Goal: Transaction & Acquisition: Purchase product/service

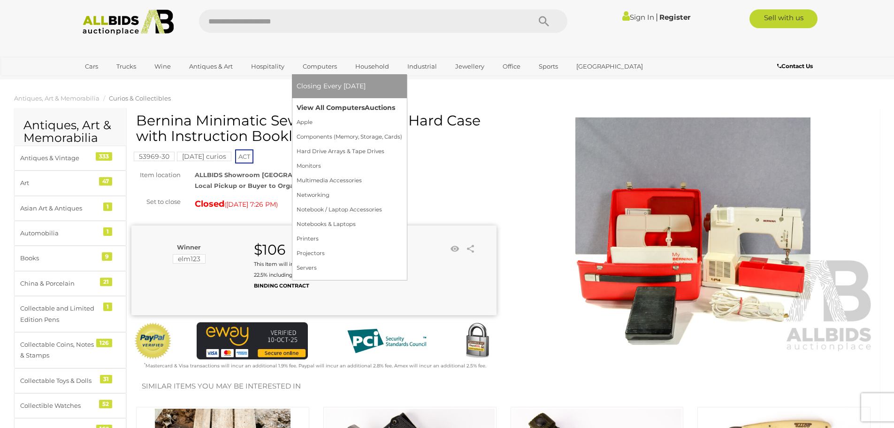
click at [313, 107] on link "View All Computers Auctions" at bounding box center [350, 107] width 106 height 15
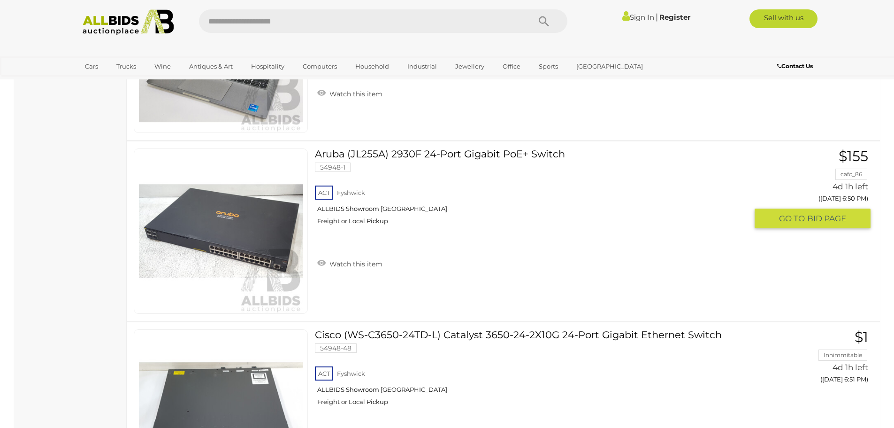
scroll to position [986, 0]
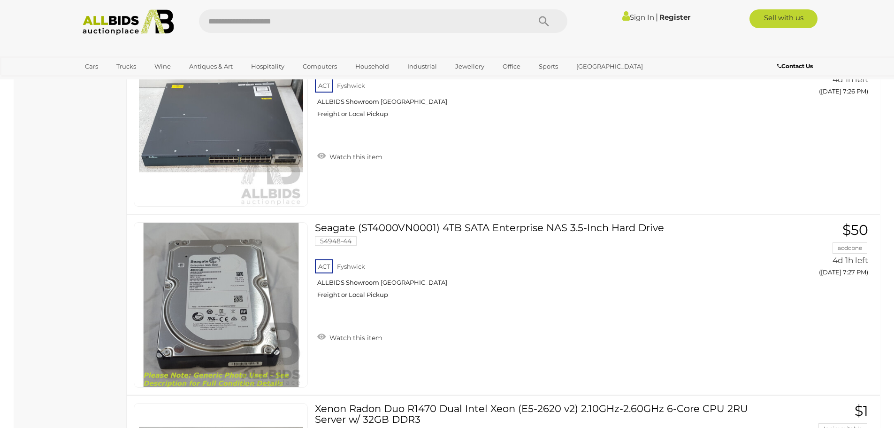
scroll to position [3692, 0]
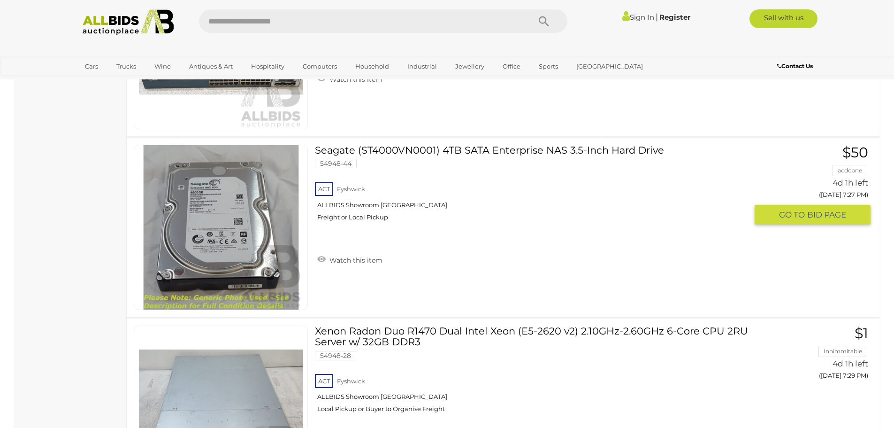
click at [209, 235] on img at bounding box center [221, 227] width 164 height 164
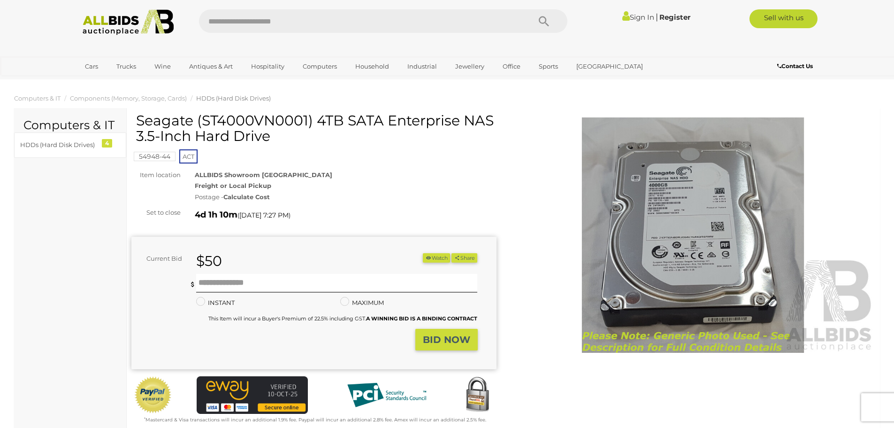
click at [680, 184] on img at bounding box center [693, 234] width 365 height 235
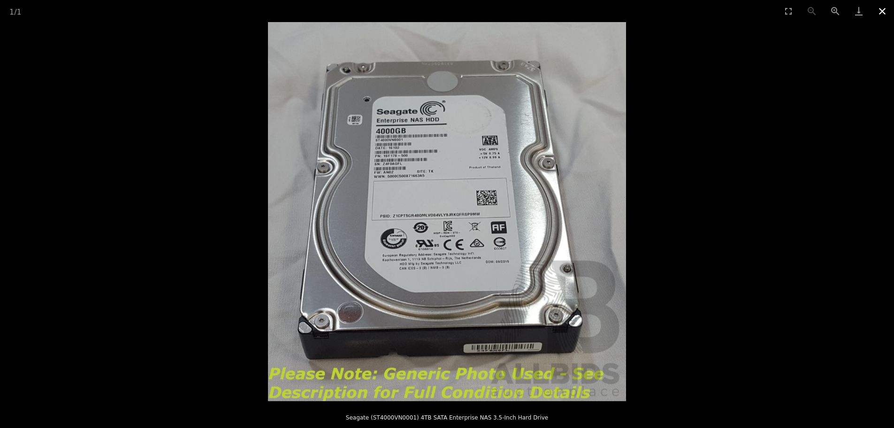
click at [882, 10] on button "Close gallery" at bounding box center [882, 11] width 23 height 22
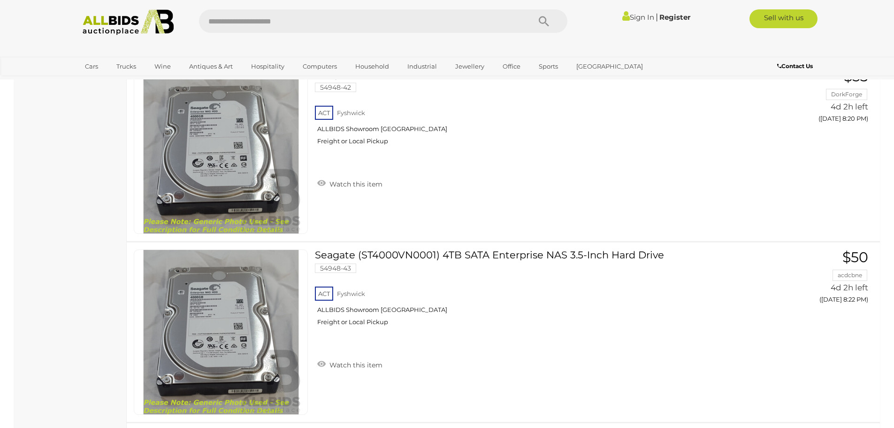
scroll to position [7750, 0]
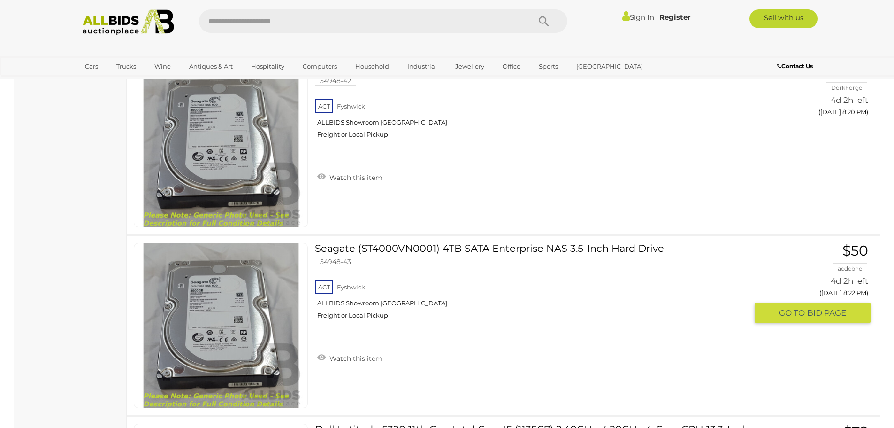
click at [247, 291] on link at bounding box center [221, 325] width 174 height 165
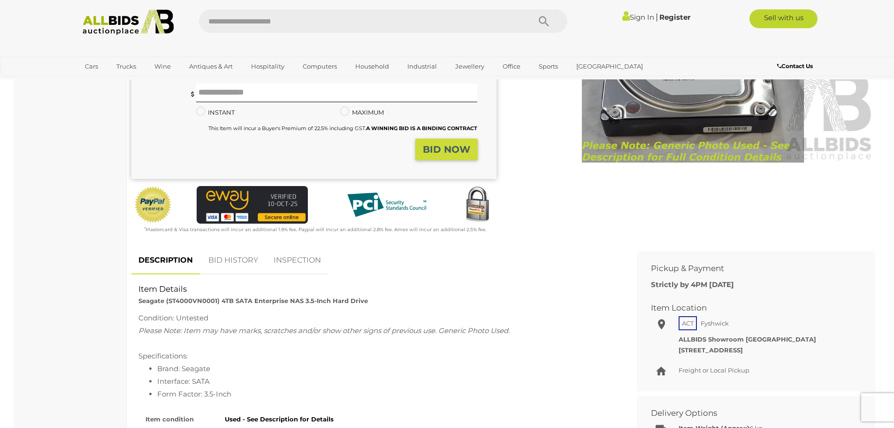
scroll to position [188, 0]
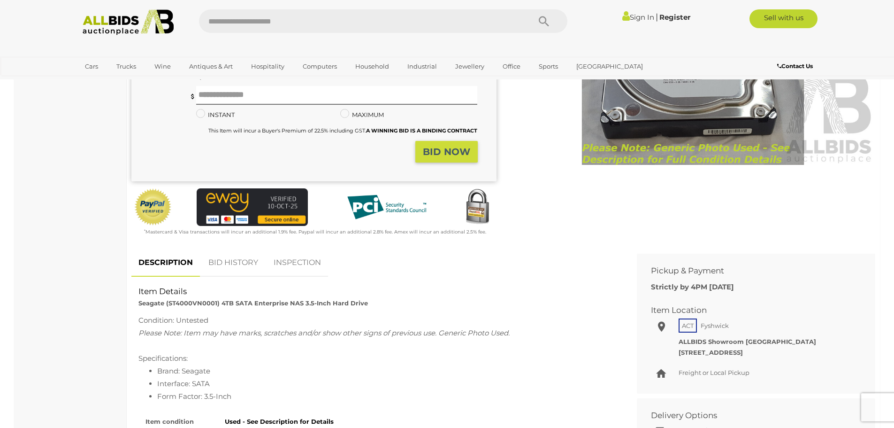
click at [236, 261] on link "BID HISTORY" at bounding box center [233, 263] width 64 height 28
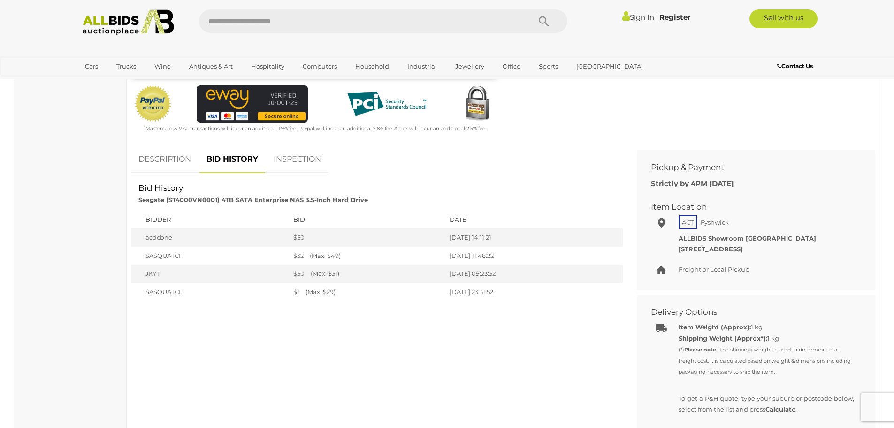
scroll to position [329, 0]
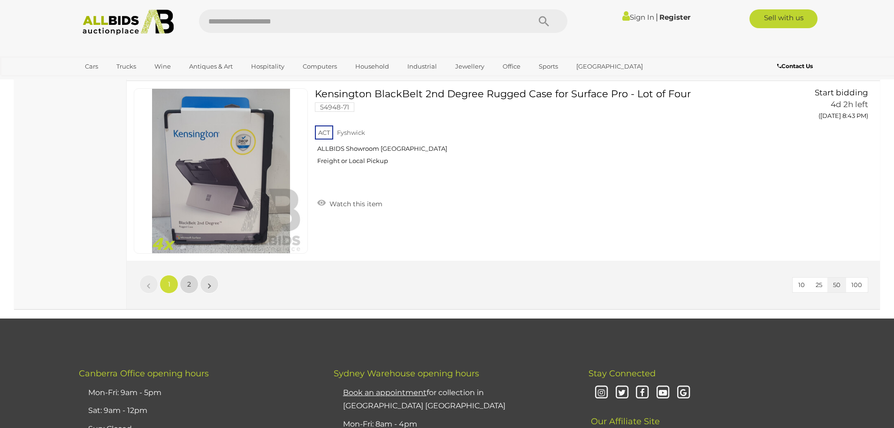
scroll to position [8989, 0]
click at [190, 285] on span "2" at bounding box center [189, 283] width 4 height 8
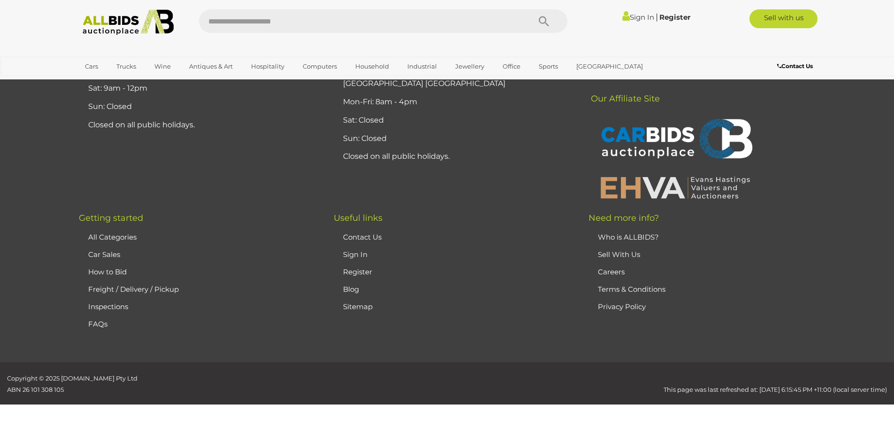
scroll to position [120, 0]
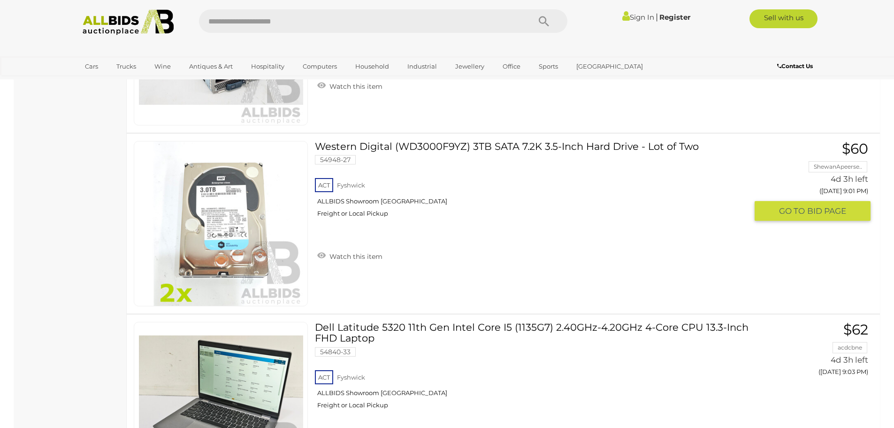
scroll to position [1155, 0]
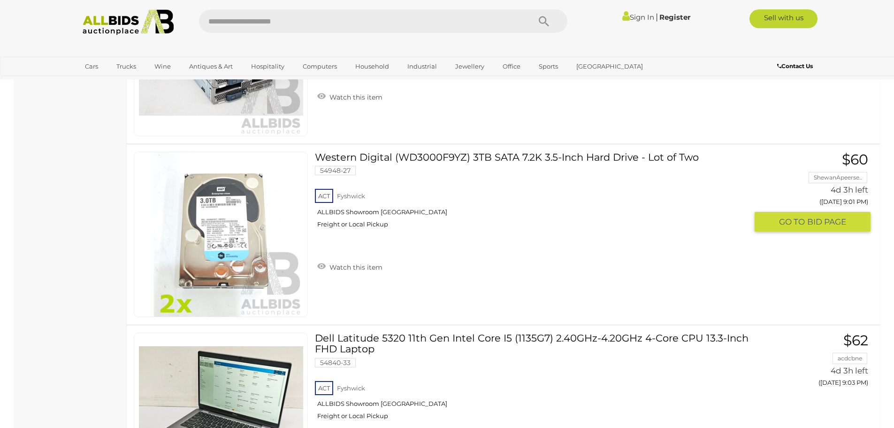
click at [224, 219] on link at bounding box center [221, 234] width 174 height 165
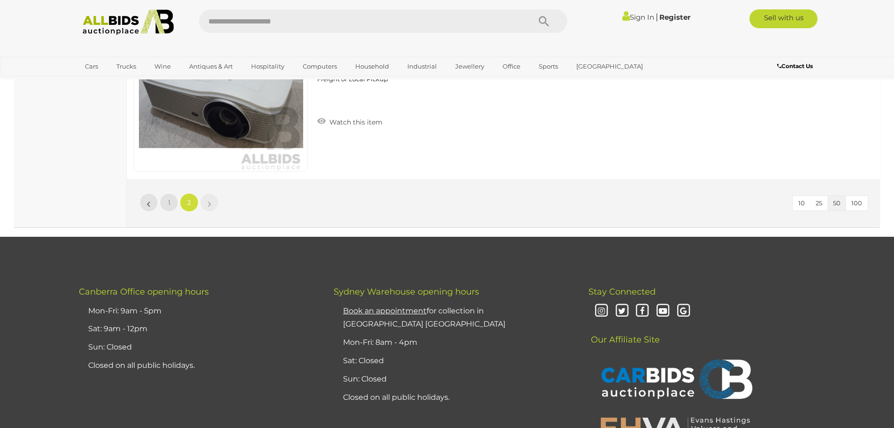
scroll to position [3831, 0]
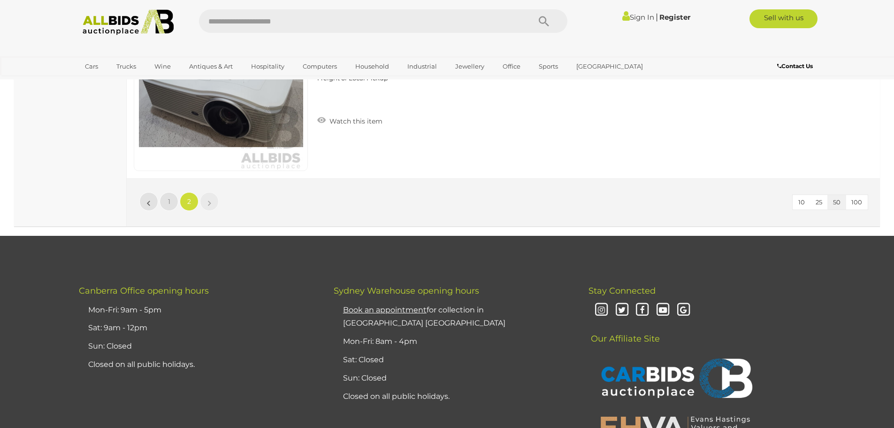
click at [208, 202] on li "»" at bounding box center [209, 201] width 18 height 19
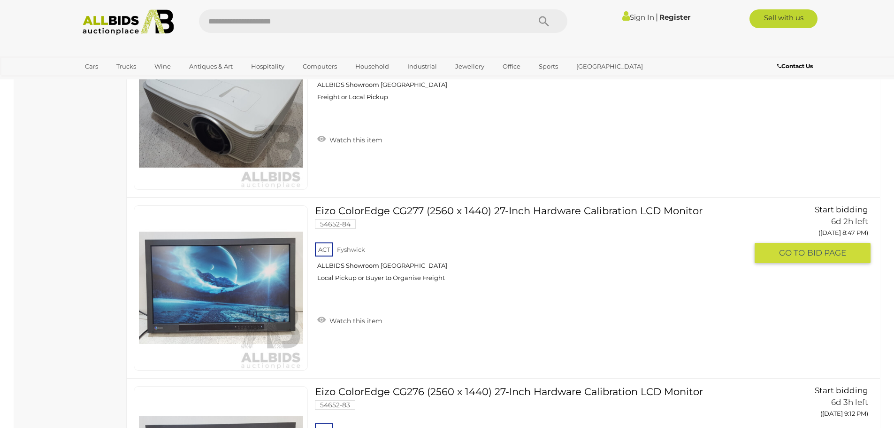
scroll to position [3268, 0]
